Goal: Task Accomplishment & Management: Manage account settings

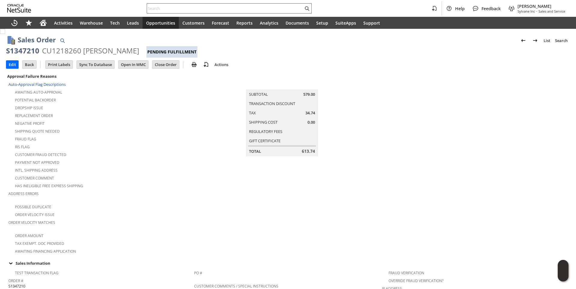
drag, startPoint x: 0, startPoint y: 0, endPoint x: 165, endPoint y: 9, distance: 164.9
click at [165, 12] on div at bounding box center [229, 8] width 165 height 10
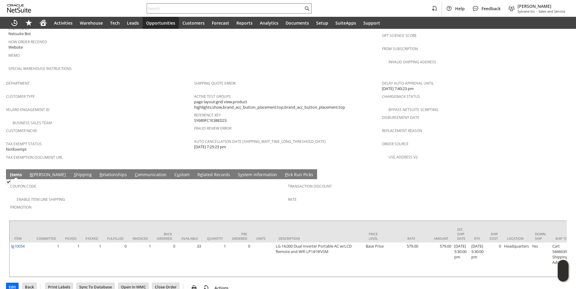
click at [164, 8] on input "text" at bounding box center [225, 8] width 156 height 7
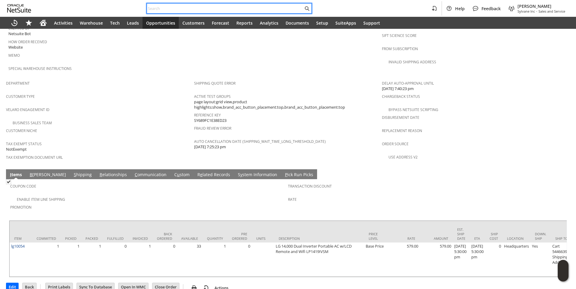
paste input "4125352609"
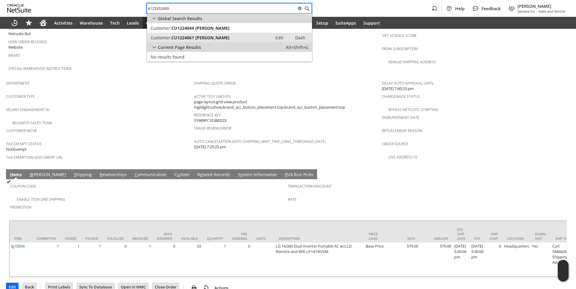
type input "4125352609"
click at [182, 41] on link "Customer: CU1224061 James Froehlich Edit Dash" at bounding box center [229, 38] width 165 height 10
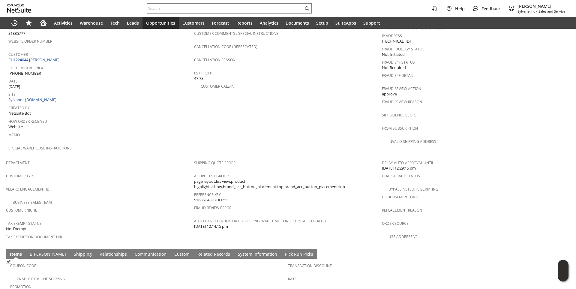
scroll to position [338, 0]
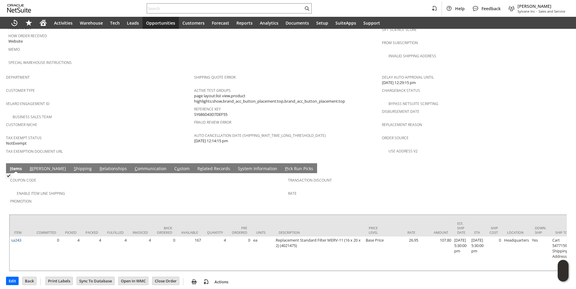
click at [133, 166] on link "C ommunication" at bounding box center [150, 169] width 35 height 7
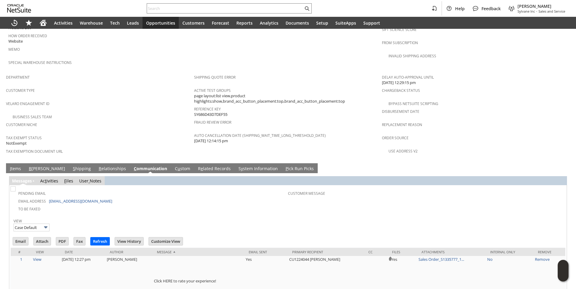
scroll to position [0, 0]
click at [16, 237] on input "Email" at bounding box center [20, 241] width 15 height 8
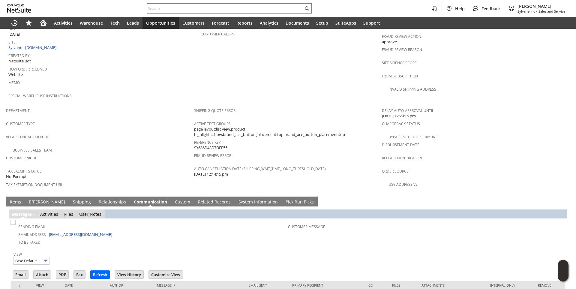
scroll to position [370, 0]
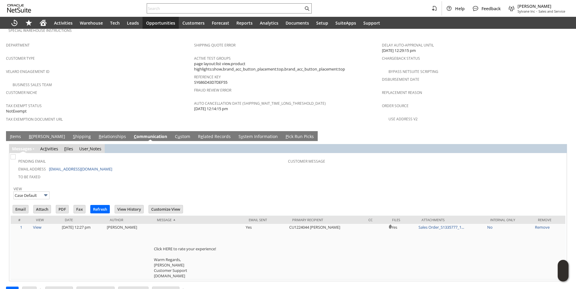
drag, startPoint x: 262, startPoint y: 170, endPoint x: 230, endPoint y: 172, distance: 31.8
click at [262, 184] on div "View Case Default" at bounding box center [287, 191] width 549 height 15
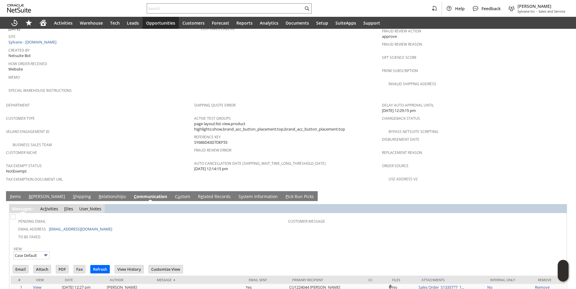
scroll to position [190, 0]
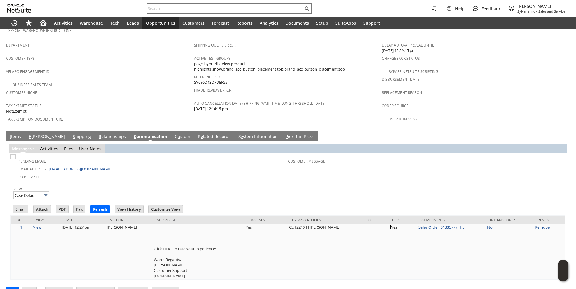
click at [199, 133] on link "R e lated Records" at bounding box center [214, 136] width 36 height 7
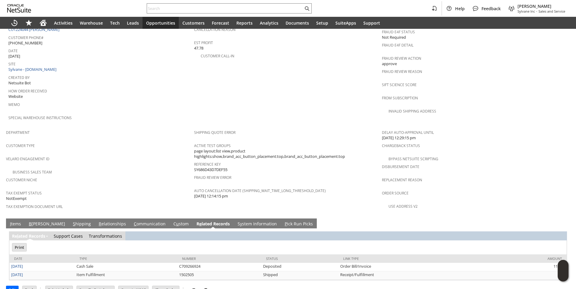
scroll to position [0, 0]
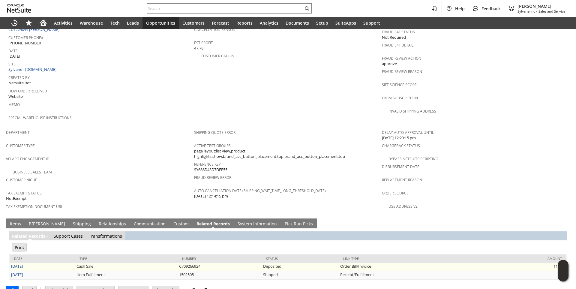
click at [16, 263] on link "7/8/2025" at bounding box center [17, 265] width 12 height 5
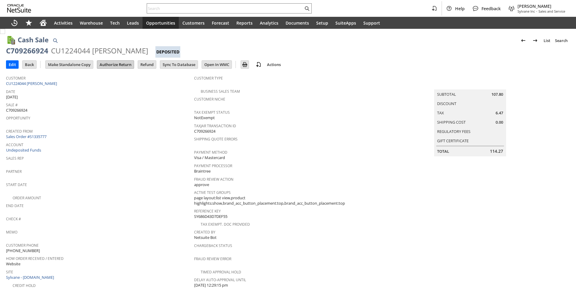
click at [113, 63] on input "Authorize Return" at bounding box center [115, 65] width 37 height 8
click at [52, 84] on link "CU1224044 [PERSON_NAME]" at bounding box center [32, 83] width 52 height 5
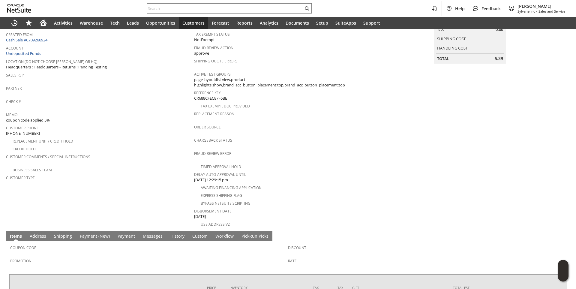
scroll to position [2, 0]
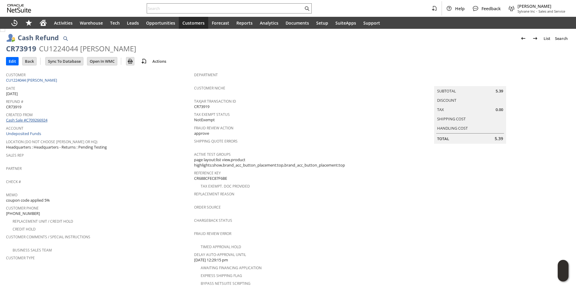
click at [44, 118] on link "Cash Sale #C709266924" at bounding box center [26, 119] width 41 height 5
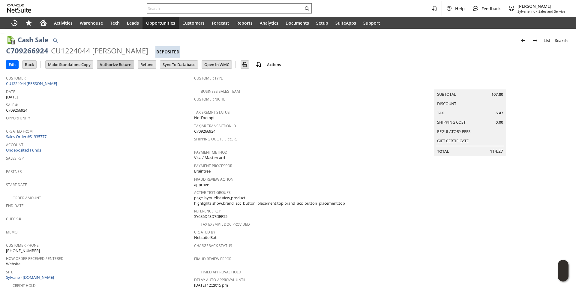
click at [122, 64] on input "Authorize Return" at bounding box center [115, 65] width 37 height 8
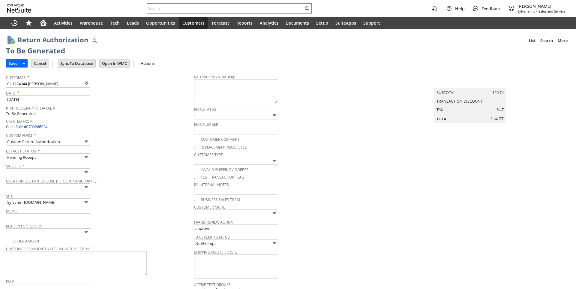
type input "Add"
type input "Copy Previous"
drag, startPoint x: 58, startPoint y: 83, endPoint x: 3, endPoint y: 83, distance: 55.2
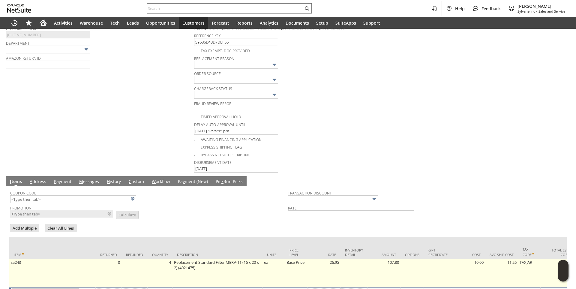
scroll to position [315, 0]
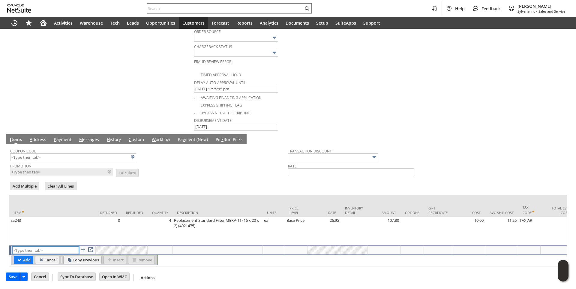
click at [31, 246] on input "text" at bounding box center [45, 249] width 67 height 7
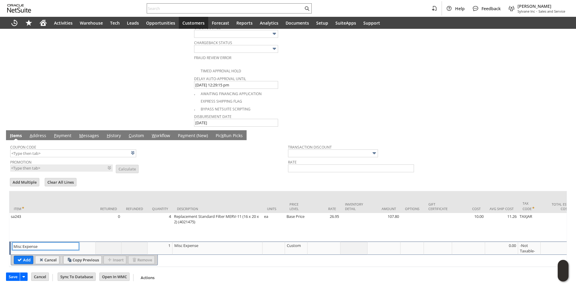
type input "Misc Expense"
click at [314, 244] on div at bounding box center [324, 245] width 30 height 6
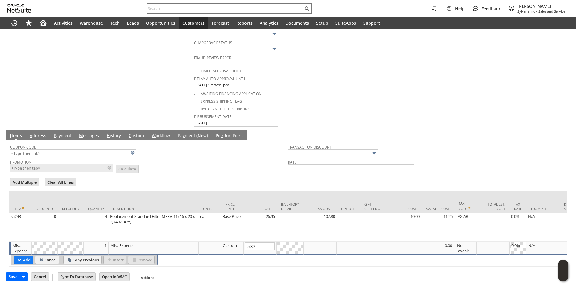
type input "-5.39"
click at [142, 247] on div "Misc Expense" at bounding box center [153, 245] width 87 height 6
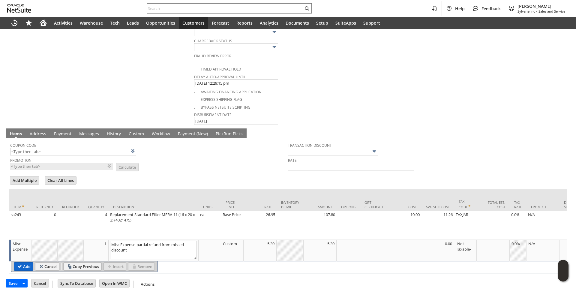
type textarea "Misc Expense-partial refund from missed discount"
click at [29, 269] on input "Add" at bounding box center [23, 266] width 19 height 8
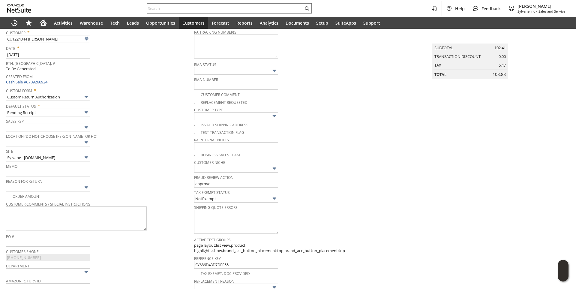
scroll to position [0, 0]
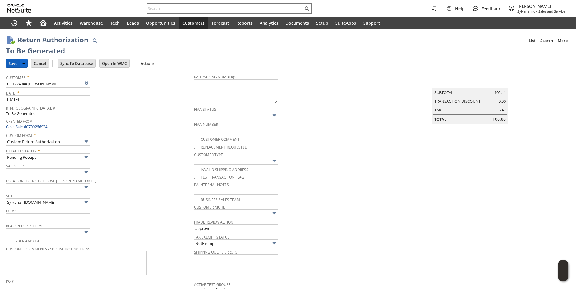
click at [16, 62] on input "Save" at bounding box center [12, 63] width 13 height 8
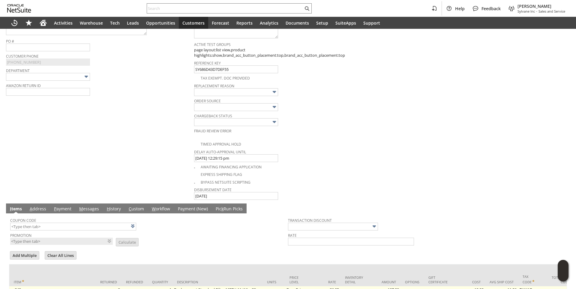
scroll to position [327, 0]
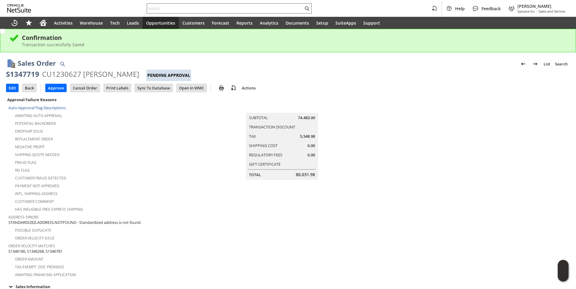
click at [160, 9] on input "text" at bounding box center [225, 8] width 156 height 7
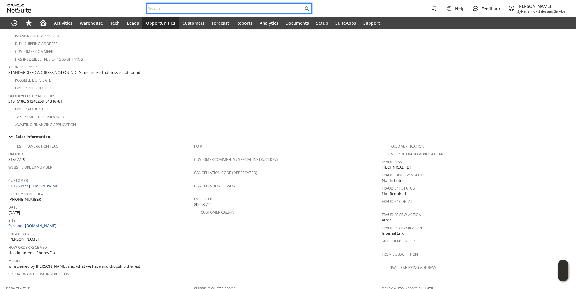
paste input "CU1224044 [PERSON_NAME]"
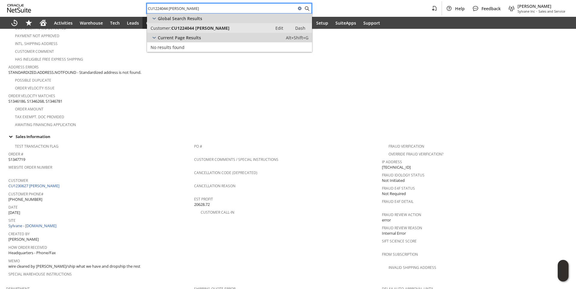
type input "CU1224044 [PERSON_NAME]"
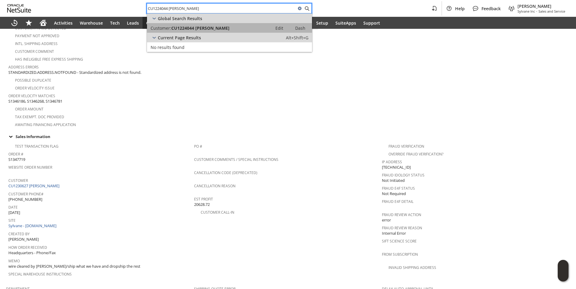
click at [177, 25] on span "CU1224044 [PERSON_NAME]" at bounding box center [200, 28] width 58 height 6
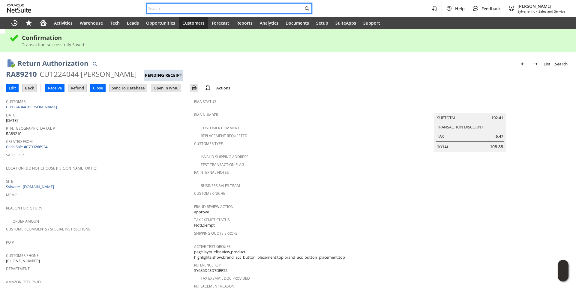
click at [172, 9] on input "text" at bounding box center [225, 8] width 156 height 7
paste input "S1347719"
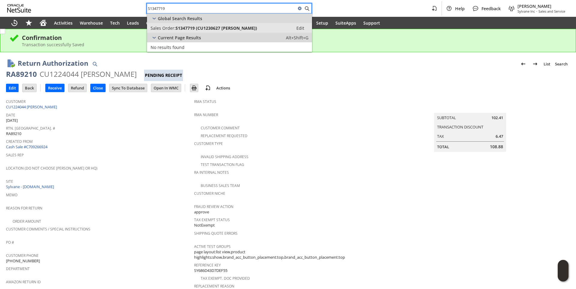
type input "S1347719"
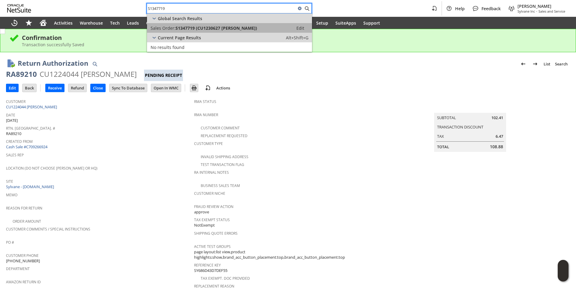
click at [179, 31] on link "Sales Order: S1347719 (CU1230627 [PERSON_NAME]) Edit" at bounding box center [229, 28] width 165 height 10
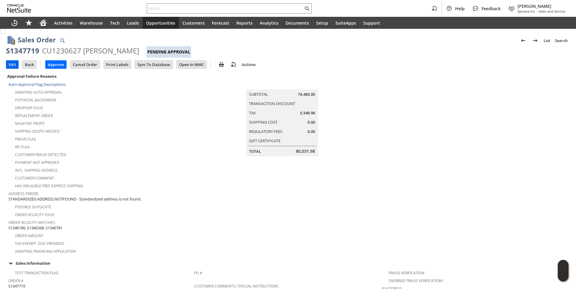
click at [10, 64] on input "Edit" at bounding box center [12, 65] width 12 height 8
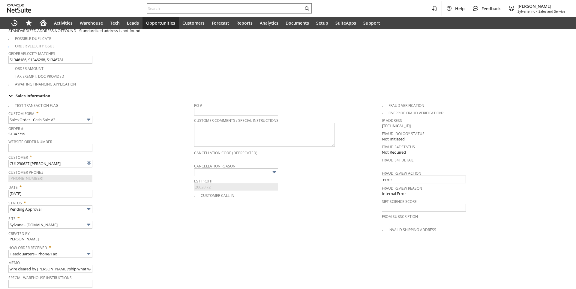
type input "Intelligent Recommendations¹⁰"
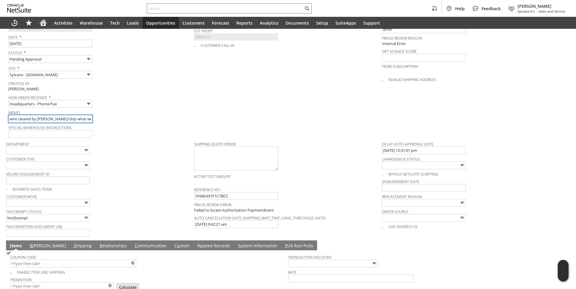
scroll to position [0, 31]
drag, startPoint x: 50, startPoint y: 114, endPoint x: 111, endPoint y: 113, distance: 60.3
click at [111, 113] on div "Memo wire cleared by [PERSON_NAME]/ship what we have and dropship the rest" at bounding box center [99, 115] width 183 height 14
type input "wire cleared by [PERSON_NAME]/ship what we have and dropship the rest/good to go"
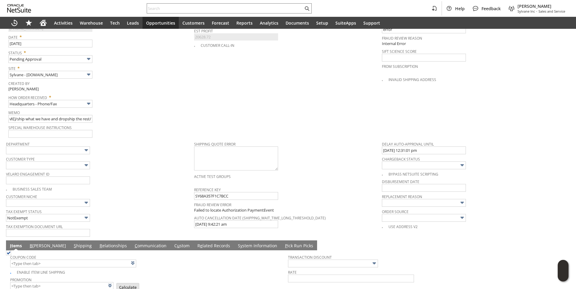
click at [111, 113] on div "Memo wire cleared by [PERSON_NAME]/ship what we have and dropship the rest/good…" at bounding box center [99, 115] width 183 height 14
